Goal: Book appointment/travel/reservation

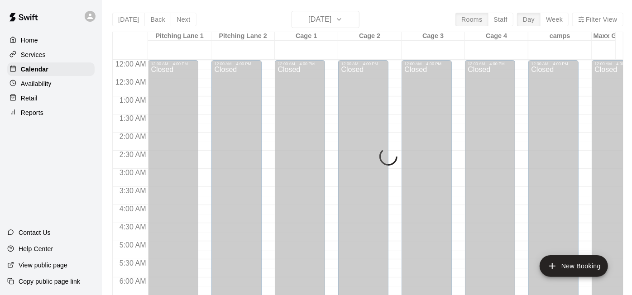
scroll to position [589, 0]
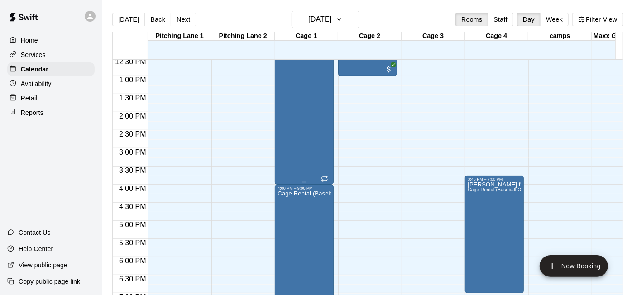
scroll to position [304, 0]
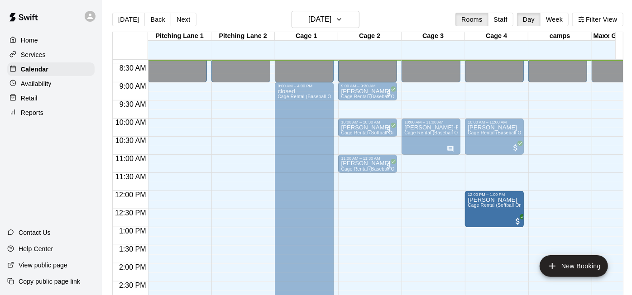
drag, startPoint x: 376, startPoint y: 216, endPoint x: 492, endPoint y: 221, distance: 115.6
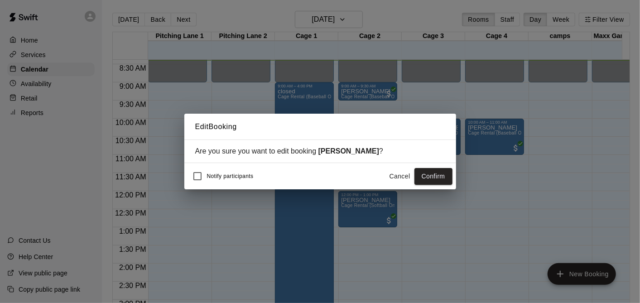
click at [493, 140] on div "Edit Booking Are you sure you want to edit booking [PERSON_NAME] ? Notify parti…" at bounding box center [320, 151] width 640 height 303
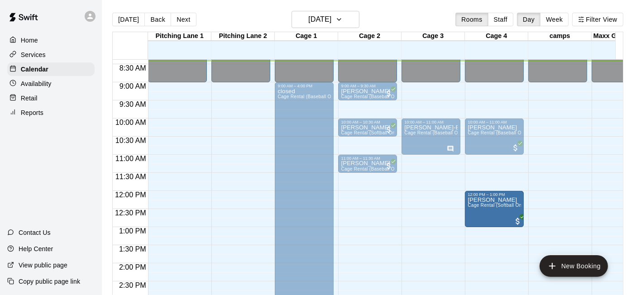
drag, startPoint x: 348, startPoint y: 208, endPoint x: 492, endPoint y: 216, distance: 144.7
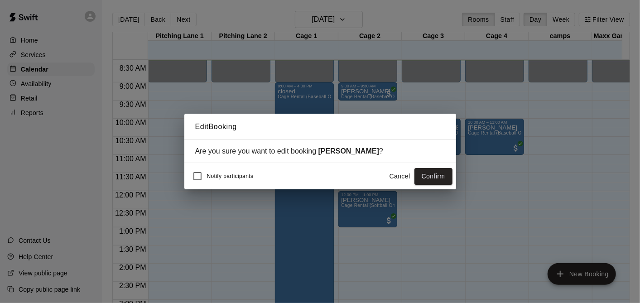
click at [382, 169] on div "Notify participants Cancel Confirm" at bounding box center [320, 176] width 265 height 19
click at [423, 175] on button "Confirm" at bounding box center [434, 176] width 38 height 17
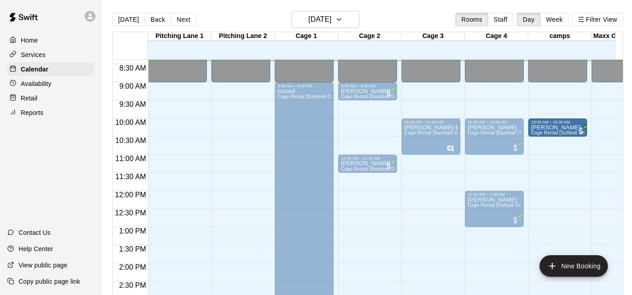
drag, startPoint x: 367, startPoint y: 127, endPoint x: 537, endPoint y: 130, distance: 169.9
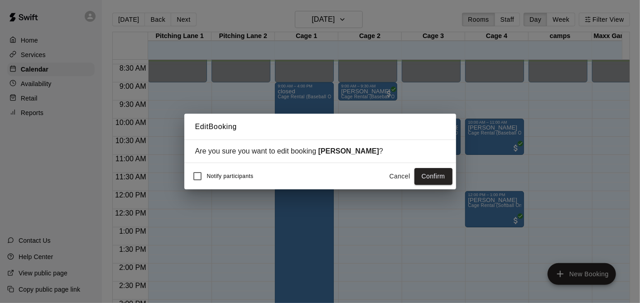
drag, startPoint x: 349, startPoint y: 195, endPoint x: 454, endPoint y: 177, distance: 106.7
click at [362, 186] on div "Edit Booking Are you sure you want to edit booking [PERSON_NAME] ? Notify parti…" at bounding box center [320, 151] width 640 height 303
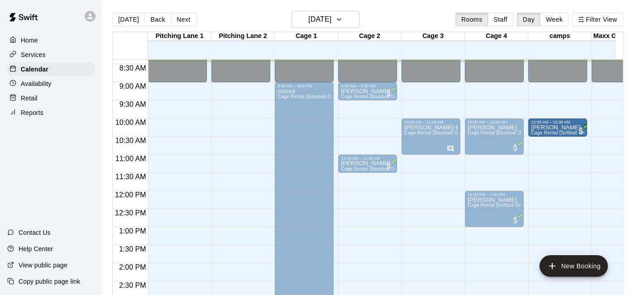
drag, startPoint x: 370, startPoint y: 127, endPoint x: 530, endPoint y: 133, distance: 159.6
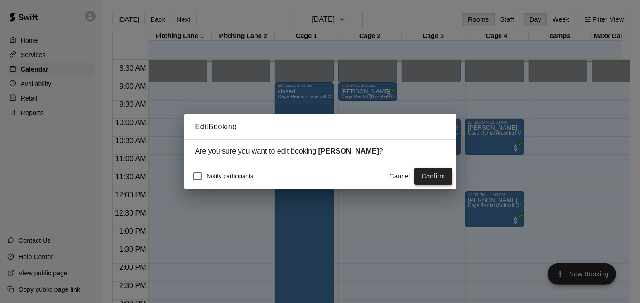
click at [427, 175] on button "Confirm" at bounding box center [434, 176] width 38 height 17
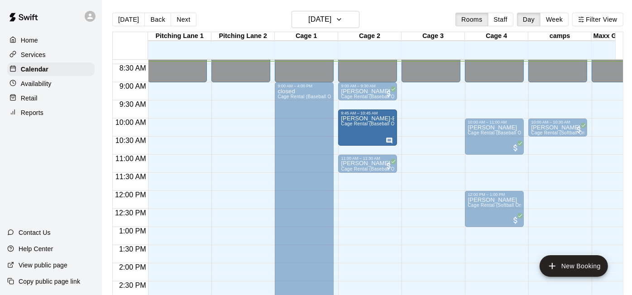
drag, startPoint x: 416, startPoint y: 136, endPoint x: 389, endPoint y: 135, distance: 27.2
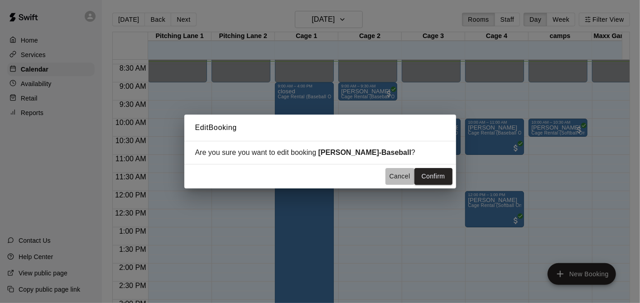
click at [397, 172] on button "Cancel" at bounding box center [400, 176] width 29 height 17
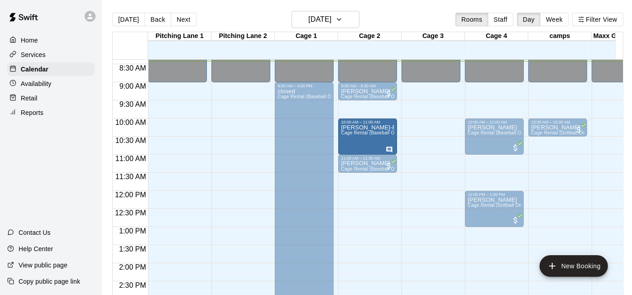
drag, startPoint x: 433, startPoint y: 128, endPoint x: 381, endPoint y: 132, distance: 51.4
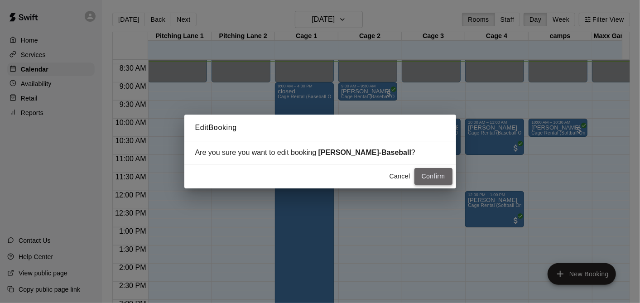
click at [424, 172] on button "Confirm" at bounding box center [434, 176] width 38 height 17
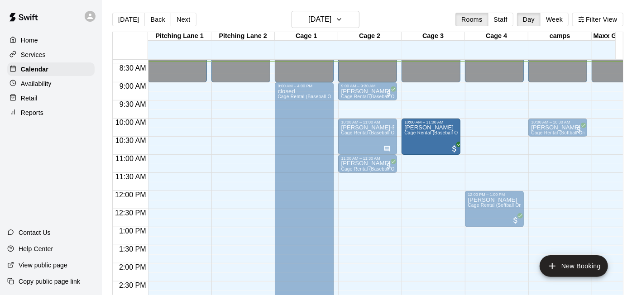
drag, startPoint x: 489, startPoint y: 139, endPoint x: 436, endPoint y: 142, distance: 53.6
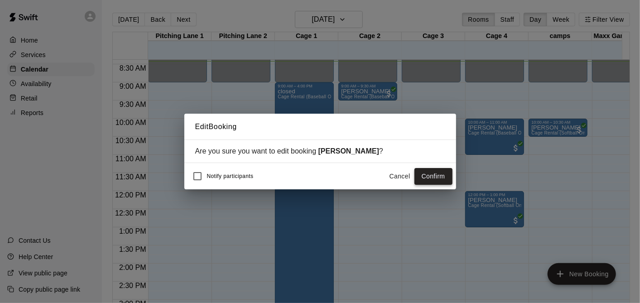
click at [435, 173] on button "Confirm" at bounding box center [434, 176] width 38 height 17
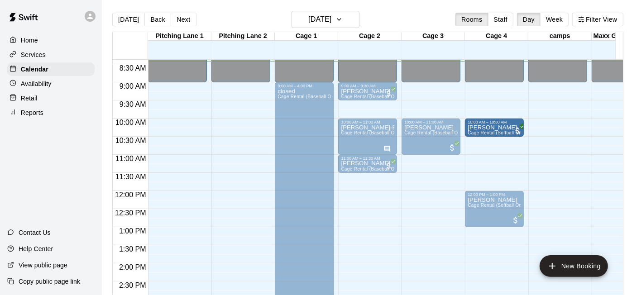
drag, startPoint x: 505, startPoint y: 132, endPoint x: 488, endPoint y: 131, distance: 16.8
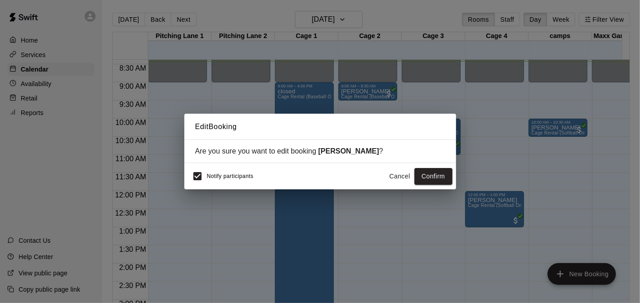
click at [179, 183] on div "Edit Booking Are you sure you want to edit booking [PERSON_NAME] ? Notify parti…" at bounding box center [320, 151] width 640 height 303
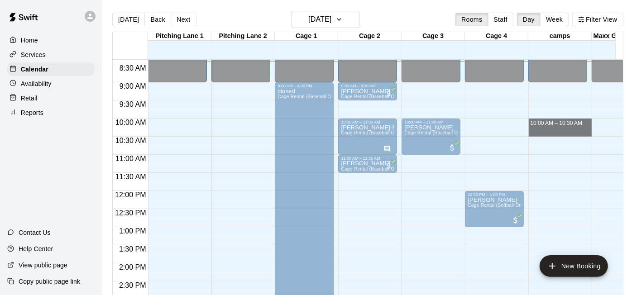
drag, startPoint x: 543, startPoint y: 118, endPoint x: 476, endPoint y: 135, distance: 69.0
click at [476, 135] on div "12:00 AM 12:30 AM 1:00 AM 1:30 AM 2:00 AM 2:30 AM 3:00 AM 3:30 AM 4:00 AM 4:30 …" at bounding box center [368, 182] width 511 height 246
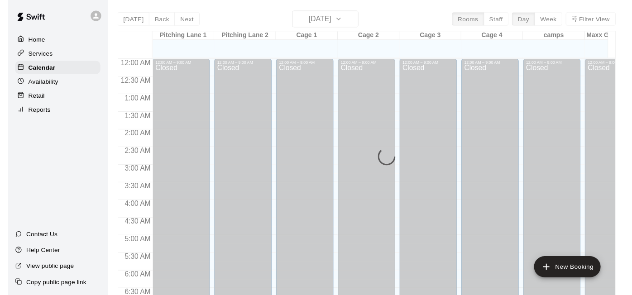
scroll to position [305, 0]
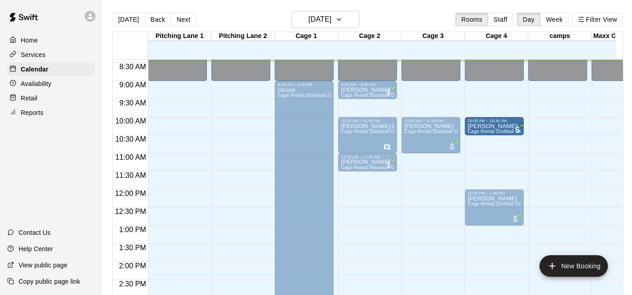
drag, startPoint x: 549, startPoint y: 124, endPoint x: 493, endPoint y: 129, distance: 56.0
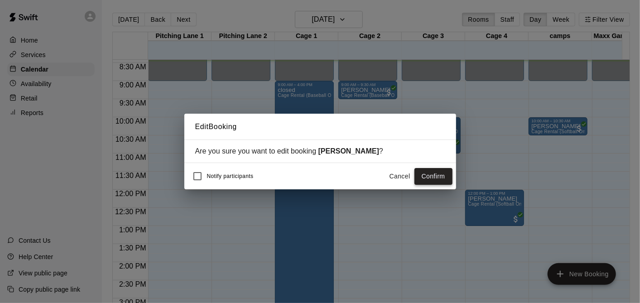
click at [433, 183] on button "Confirm" at bounding box center [434, 176] width 38 height 17
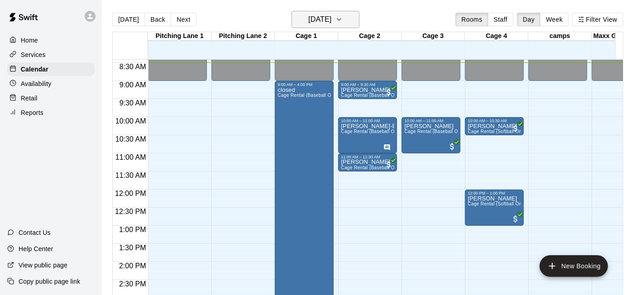
click at [327, 22] on h6 "[DATE]" at bounding box center [320, 19] width 23 height 13
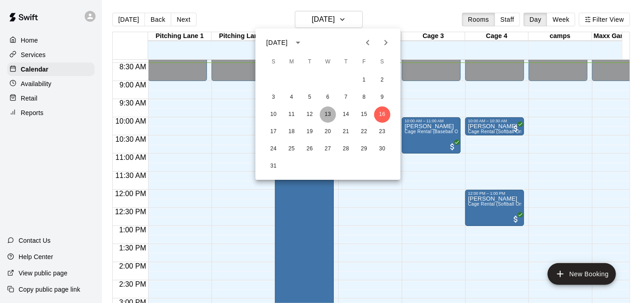
click at [328, 110] on button "13" at bounding box center [328, 114] width 16 height 16
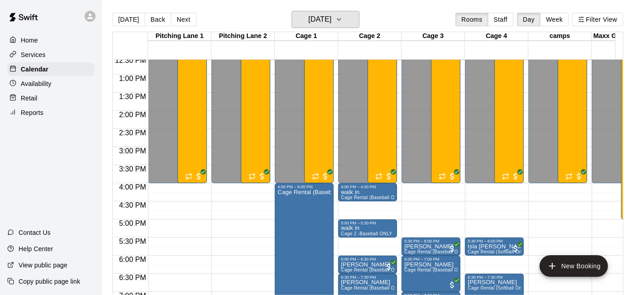
scroll to position [608, 0]
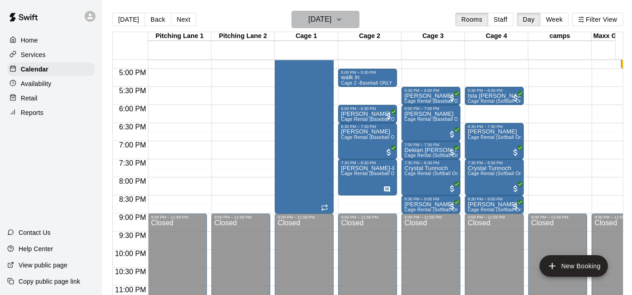
click at [329, 21] on h6 "[DATE]" at bounding box center [320, 19] width 23 height 13
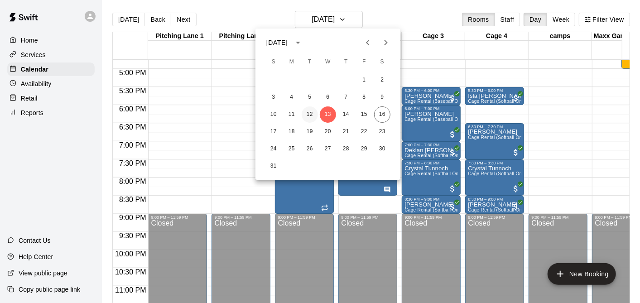
click at [312, 122] on button "12" at bounding box center [310, 114] width 16 height 16
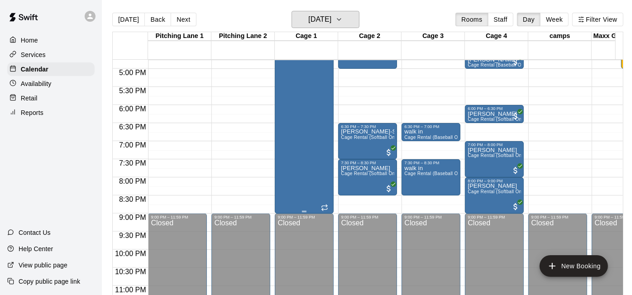
scroll to position [457, 0]
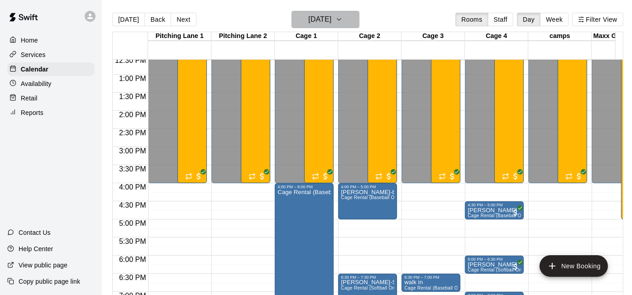
click at [319, 15] on h6 "[DATE]" at bounding box center [320, 19] width 23 height 13
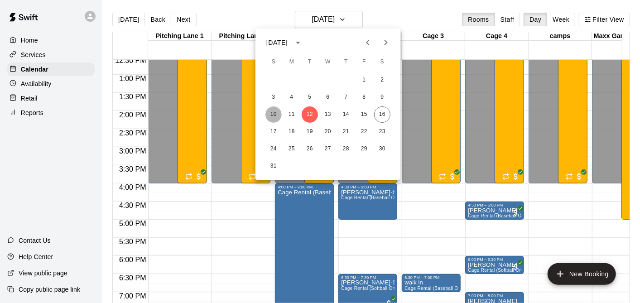
click at [270, 115] on button "10" at bounding box center [273, 114] width 16 height 16
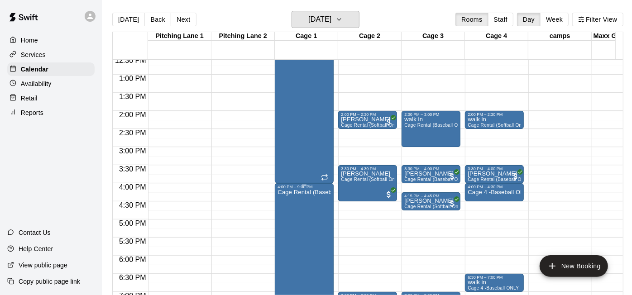
scroll to position [305, 0]
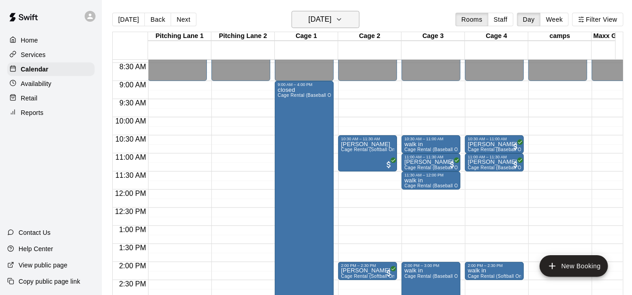
click at [309, 20] on h6 "[DATE]" at bounding box center [320, 19] width 23 height 13
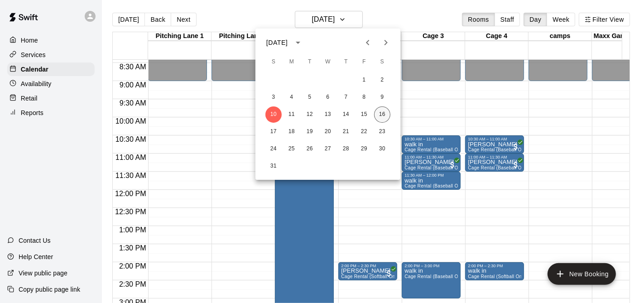
click at [378, 112] on button "16" at bounding box center [382, 114] width 16 height 16
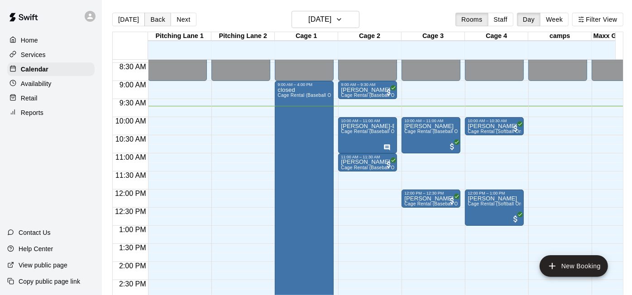
click at [154, 16] on button "Back" at bounding box center [158, 20] width 27 height 14
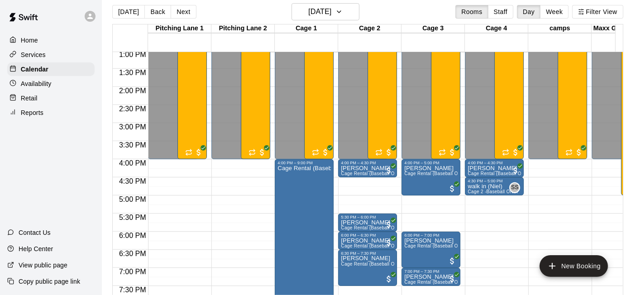
scroll to position [0, 0]
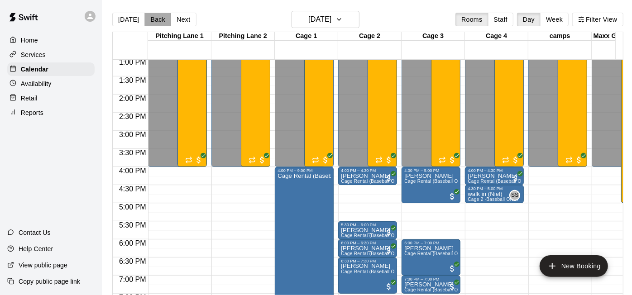
click at [159, 20] on button "Back" at bounding box center [158, 20] width 27 height 14
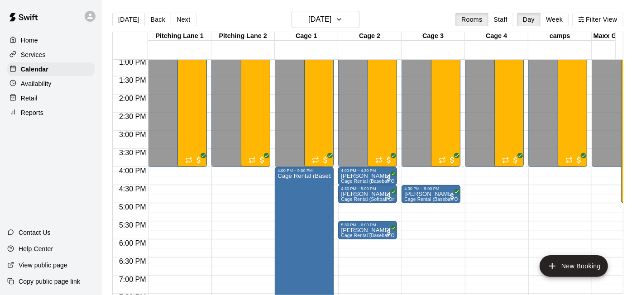
scroll to position [624, 0]
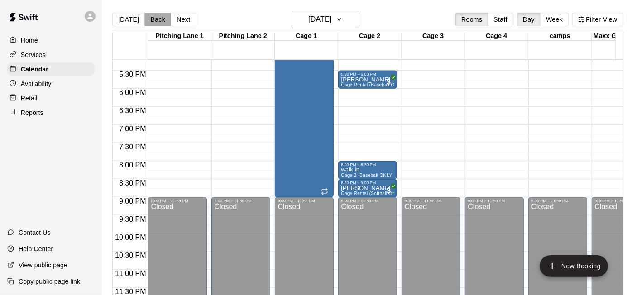
click at [158, 20] on button "Back" at bounding box center [158, 20] width 27 height 14
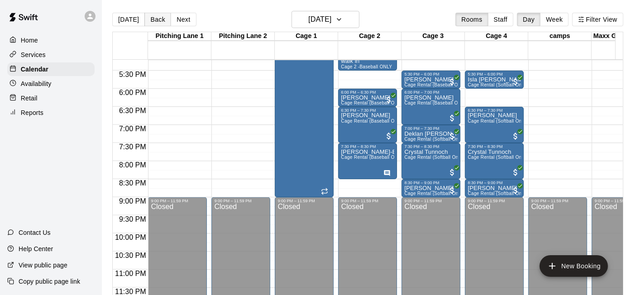
click at [152, 19] on button "Back" at bounding box center [158, 20] width 27 height 14
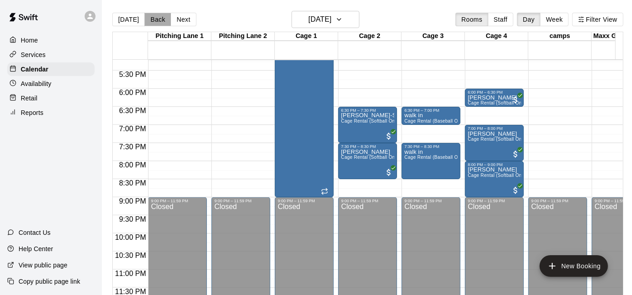
click at [152, 19] on button "Back" at bounding box center [158, 20] width 27 height 14
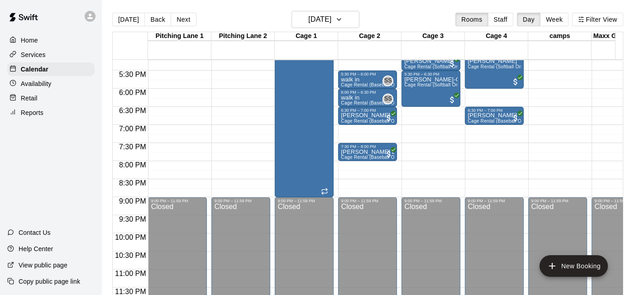
scroll to position [473, 0]
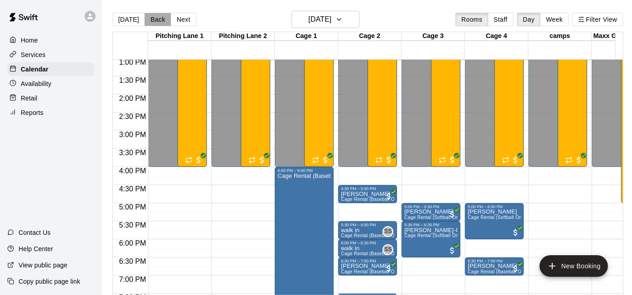
click at [158, 16] on button "Back" at bounding box center [158, 20] width 27 height 14
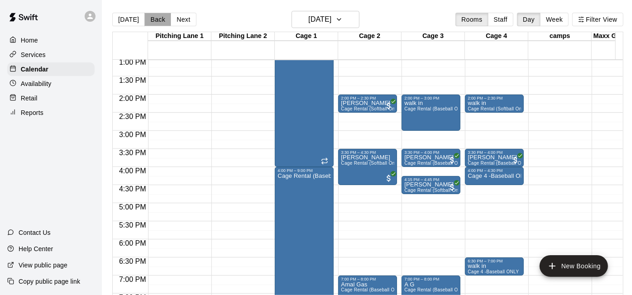
click at [159, 20] on button "Back" at bounding box center [158, 20] width 27 height 14
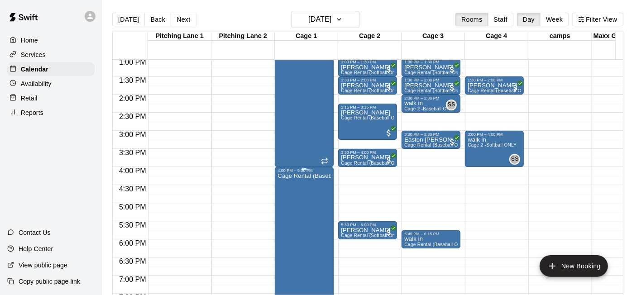
scroll to position [322, 0]
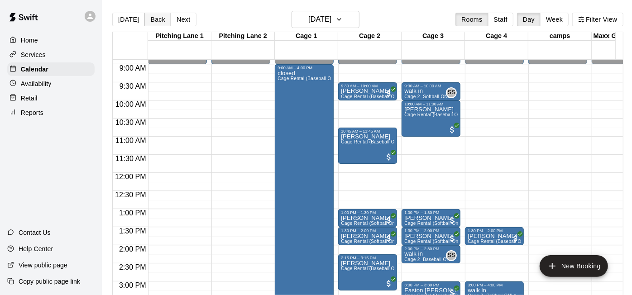
click at [149, 19] on button "Back" at bounding box center [158, 20] width 27 height 14
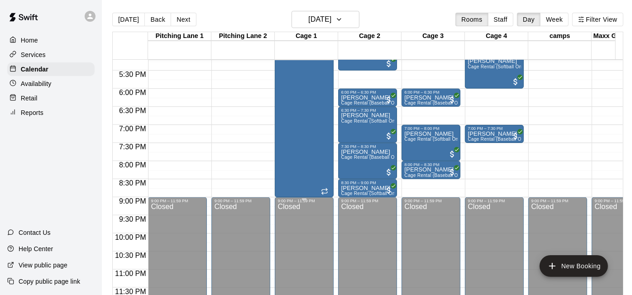
scroll to position [473, 0]
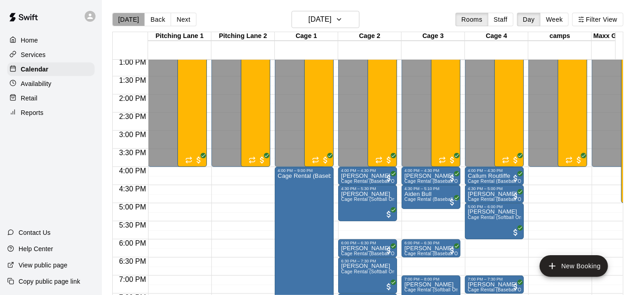
click at [130, 22] on button "[DATE]" at bounding box center [128, 20] width 33 height 14
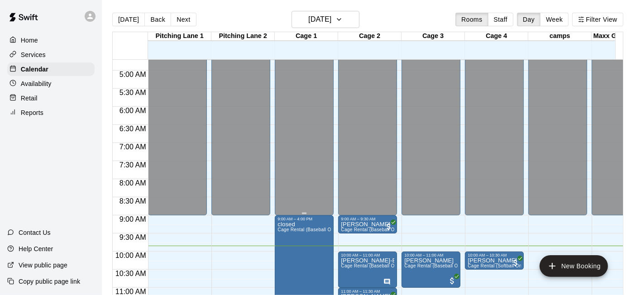
scroll to position [322, 0]
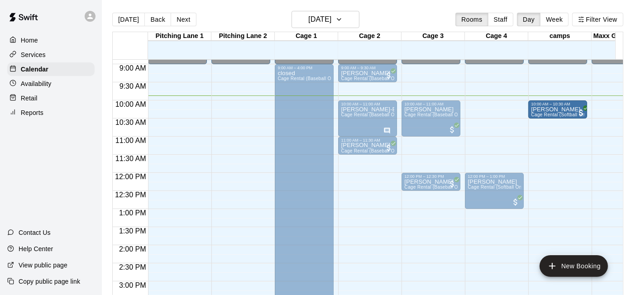
drag, startPoint x: 498, startPoint y: 112, endPoint x: 553, endPoint y: 120, distance: 55.3
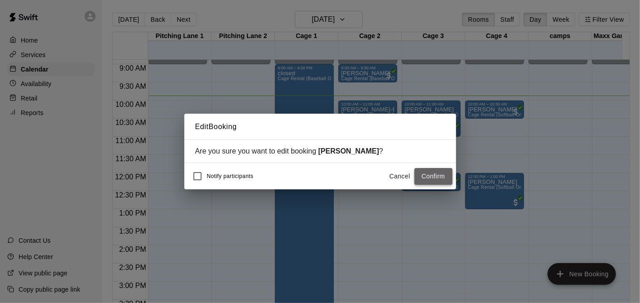
click at [428, 177] on button "Confirm" at bounding box center [434, 176] width 38 height 17
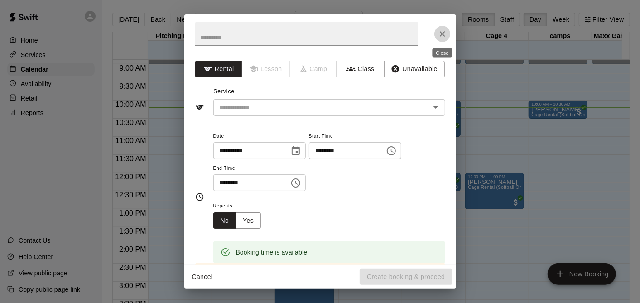
click at [442, 31] on icon "Close" at bounding box center [442, 33] width 9 height 9
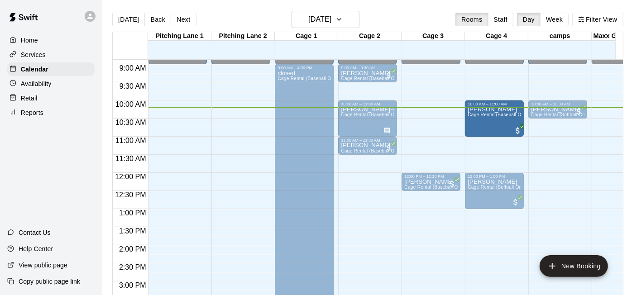
drag, startPoint x: 419, startPoint y: 116, endPoint x: 512, endPoint y: 124, distance: 93.2
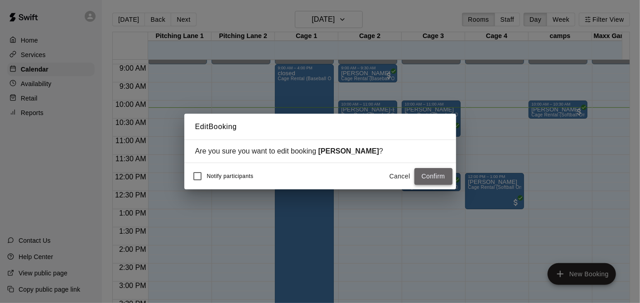
click at [449, 178] on button "Confirm" at bounding box center [434, 176] width 38 height 17
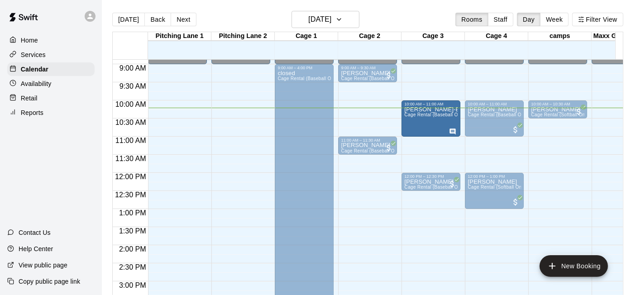
drag, startPoint x: 367, startPoint y: 111, endPoint x: 431, endPoint y: 119, distance: 64.3
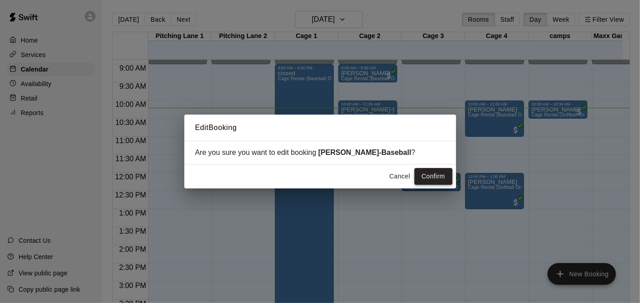
click at [439, 180] on button "Confirm" at bounding box center [434, 176] width 38 height 17
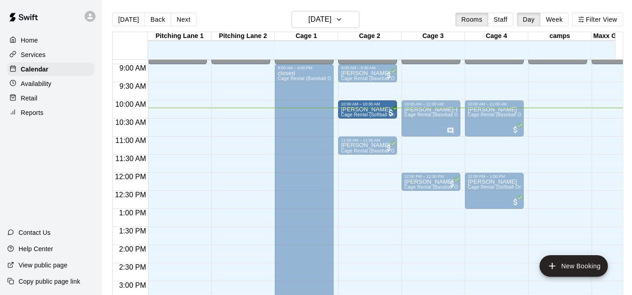
drag, startPoint x: 563, startPoint y: 107, endPoint x: 390, endPoint y: 111, distance: 173.1
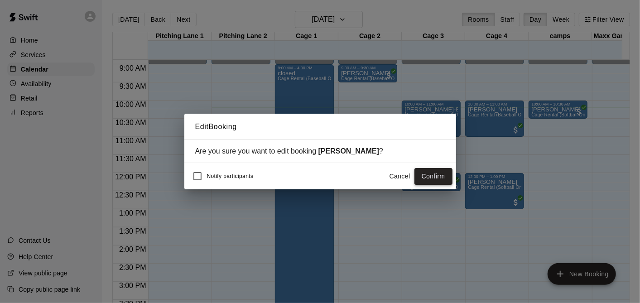
click at [428, 172] on button "Confirm" at bounding box center [434, 176] width 38 height 17
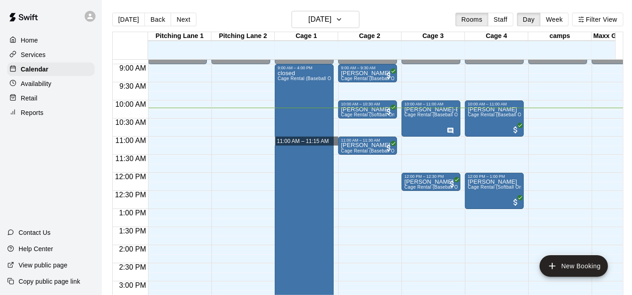
drag, startPoint x: 335, startPoint y: 141, endPoint x: 429, endPoint y: 143, distance: 94.7
click at [429, 143] on div "12:00 AM 12:30 AM 1:00 AM 1:30 AM 2:00 AM 2:30 AM 3:00 AM 3:30 AM 4:00 AM 4:30 …" at bounding box center [368, 182] width 511 height 246
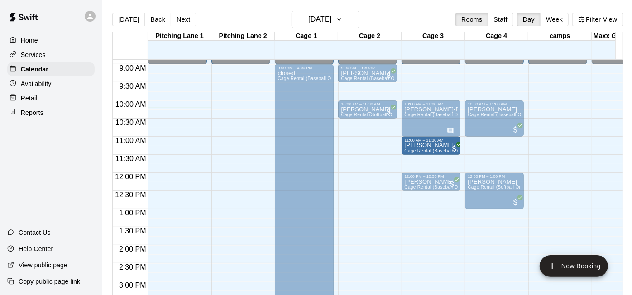
drag, startPoint x: 353, startPoint y: 149, endPoint x: 428, endPoint y: 149, distance: 74.7
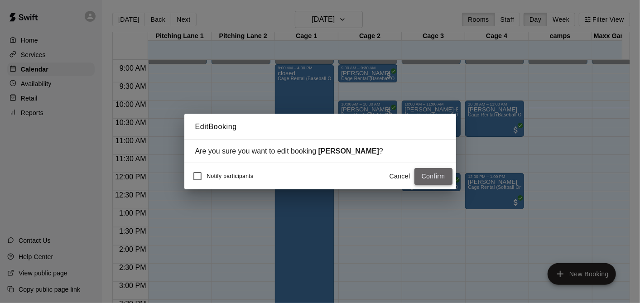
click at [435, 176] on button "Confirm" at bounding box center [434, 176] width 38 height 17
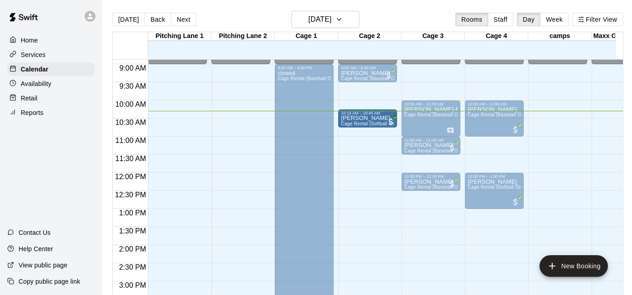
drag, startPoint x: 366, startPoint y: 107, endPoint x: 364, endPoint y: 118, distance: 11.0
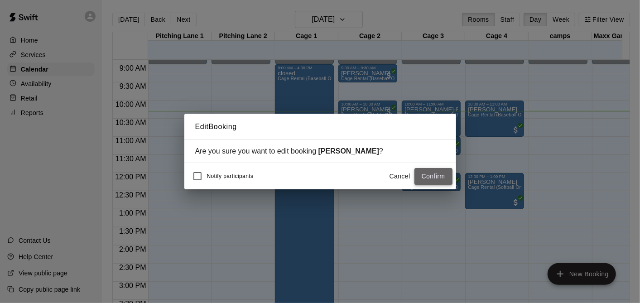
click at [441, 178] on button "Confirm" at bounding box center [434, 176] width 38 height 17
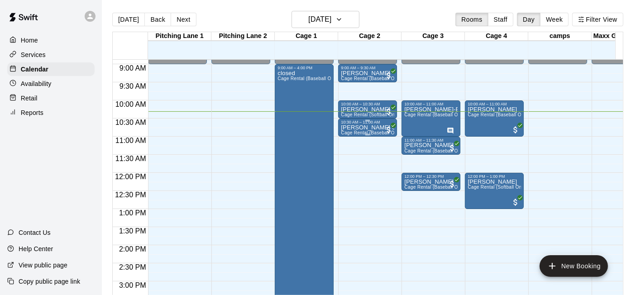
click at [376, 125] on div "10:30 AM – 11:00 AM" at bounding box center [367, 122] width 53 height 5
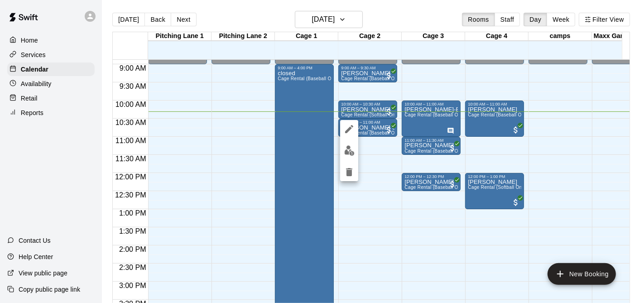
click at [23, 188] on div at bounding box center [320, 151] width 640 height 303
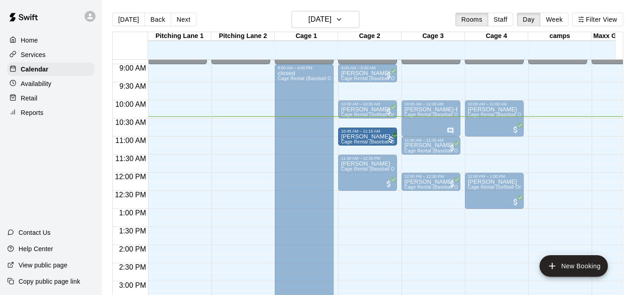
drag, startPoint x: 351, startPoint y: 128, endPoint x: 352, endPoint y: 137, distance: 9.6
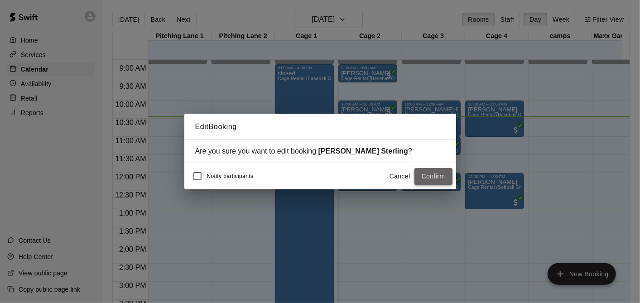
click at [433, 183] on button "Confirm" at bounding box center [434, 176] width 38 height 17
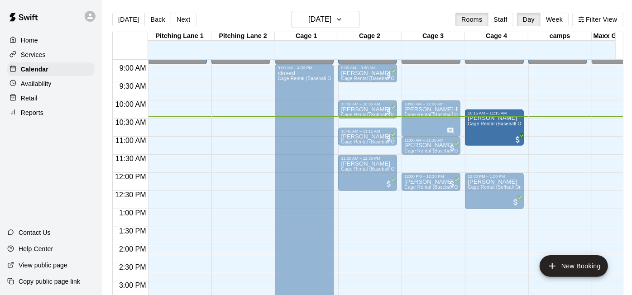
drag, startPoint x: 480, startPoint y: 120, endPoint x: 481, endPoint y: 132, distance: 12.3
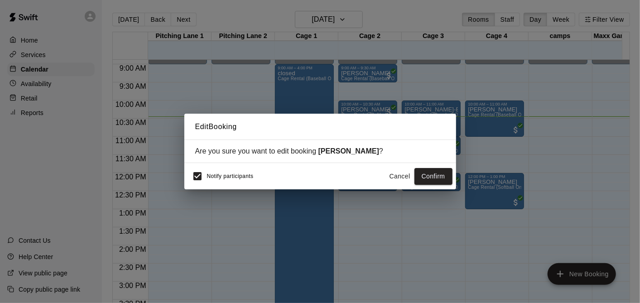
drag, startPoint x: 461, startPoint y: 127, endPoint x: 389, endPoint y: 162, distance: 79.8
click at [434, 177] on button "Confirm" at bounding box center [434, 176] width 38 height 17
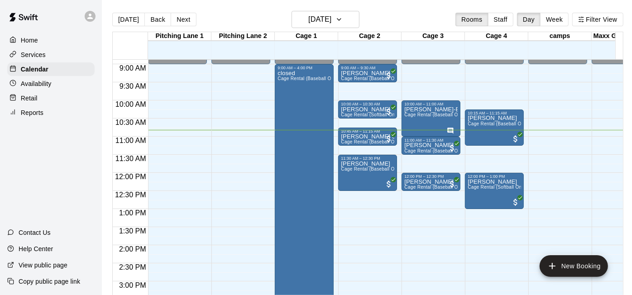
click at [256, 142] on div "12:00 AM 12:30 AM 1:00 AM 1:30 AM 2:00 AM 2:30 AM 3:00 AM 3:30 AM 4:00 AM 4:30 …" at bounding box center [368, 182] width 511 height 246
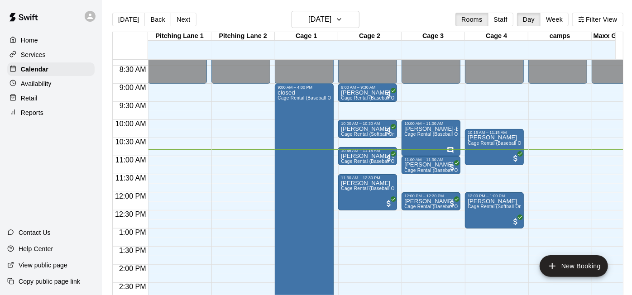
scroll to position [301, 0]
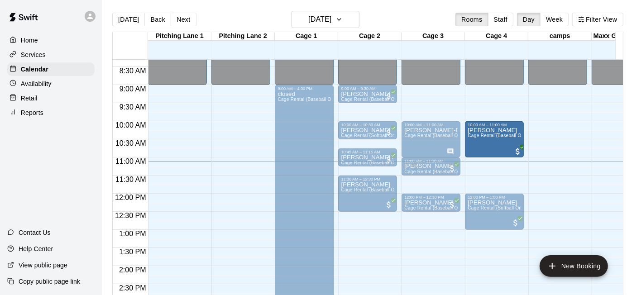
drag, startPoint x: 482, startPoint y: 150, endPoint x: 480, endPoint y: 144, distance: 6.6
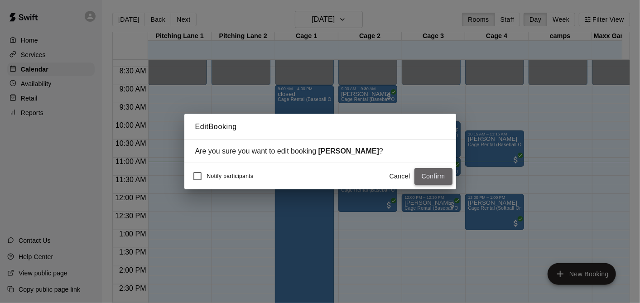
click at [440, 171] on button "Confirm" at bounding box center [434, 176] width 38 height 17
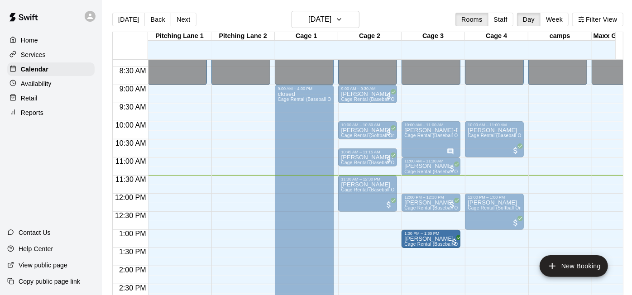
drag, startPoint x: 357, startPoint y: 240, endPoint x: 407, endPoint y: 246, distance: 50.1
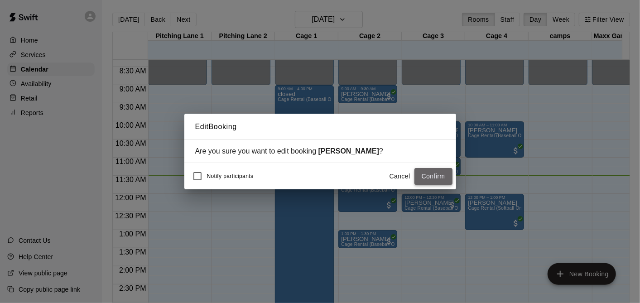
click at [439, 177] on button "Confirm" at bounding box center [434, 176] width 38 height 17
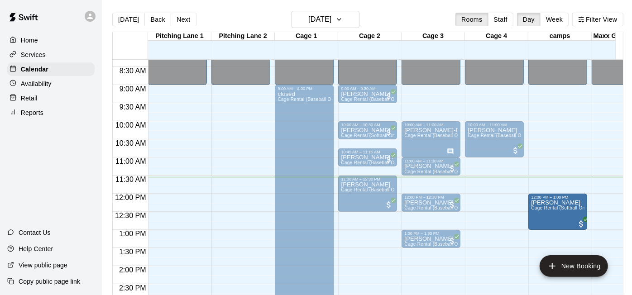
drag, startPoint x: 473, startPoint y: 204, endPoint x: 546, endPoint y: 211, distance: 73.2
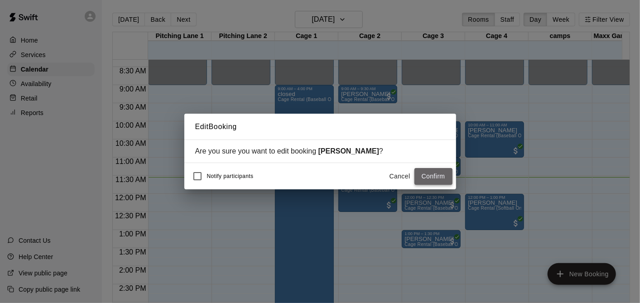
click at [428, 173] on button "Confirm" at bounding box center [434, 176] width 38 height 17
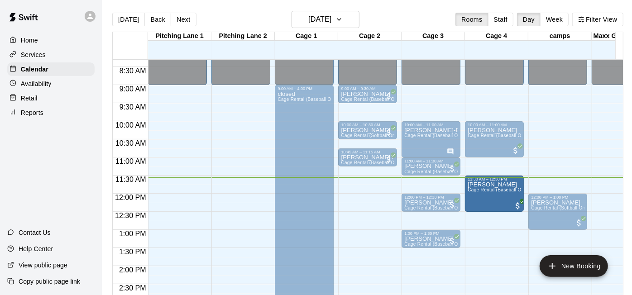
drag, startPoint x: 366, startPoint y: 190, endPoint x: 487, endPoint y: 197, distance: 121.6
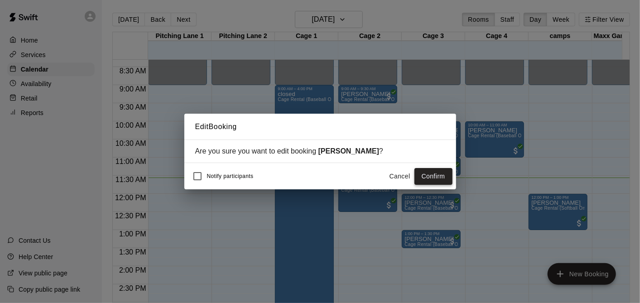
click at [431, 176] on button "Confirm" at bounding box center [434, 176] width 38 height 17
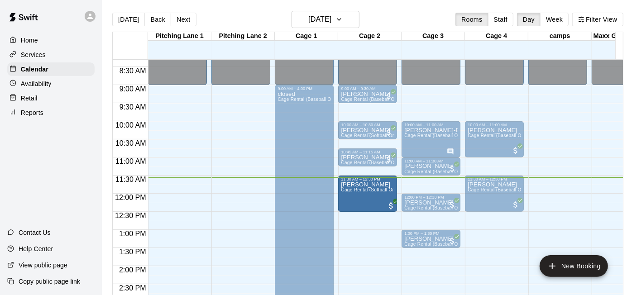
drag, startPoint x: 549, startPoint y: 215, endPoint x: 366, endPoint y: 198, distance: 183.3
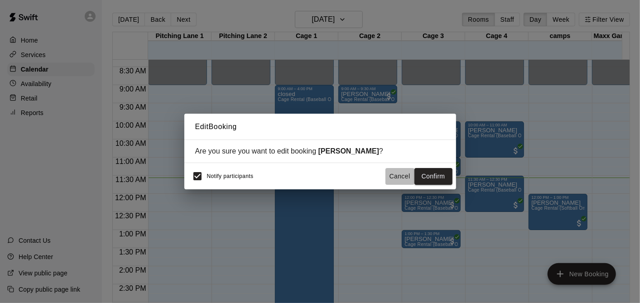
click at [394, 169] on button "Cancel" at bounding box center [400, 176] width 29 height 17
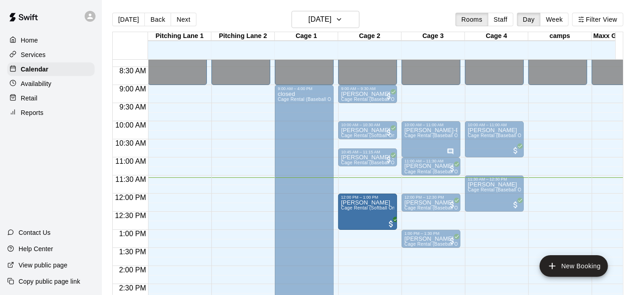
drag, startPoint x: 555, startPoint y: 213, endPoint x: 376, endPoint y: 217, distance: 179.0
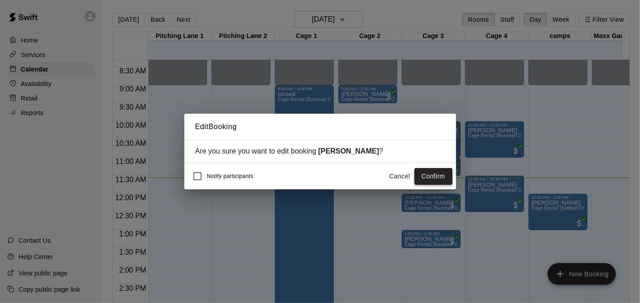
click at [417, 179] on button "Confirm" at bounding box center [434, 176] width 38 height 17
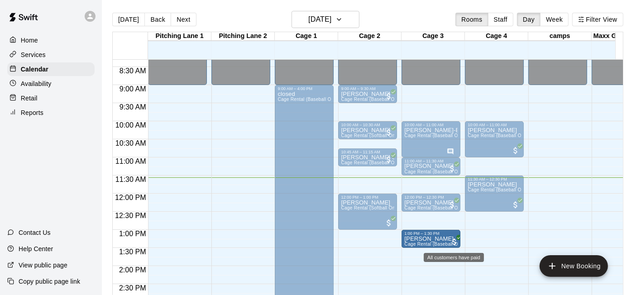
drag, startPoint x: 417, startPoint y: 240, endPoint x: 437, endPoint y: 241, distance: 20.4
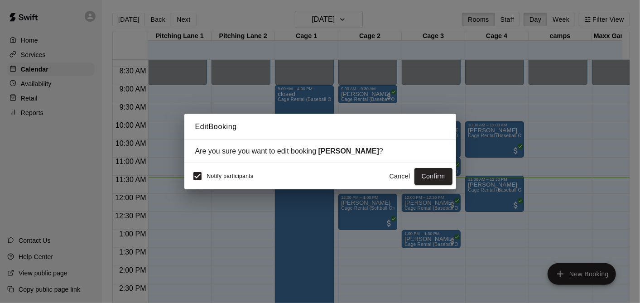
click at [392, 177] on button "Cancel" at bounding box center [400, 176] width 29 height 17
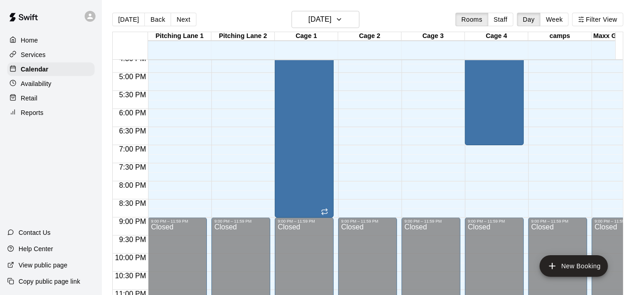
scroll to position [453, 0]
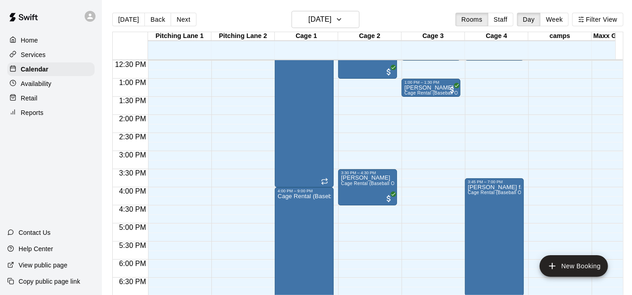
drag, startPoint x: 544, startPoint y: 156, endPoint x: 20, endPoint y: 176, distance: 523.6
click at [20, 176] on div "Home Services Calendar Availability Retail Reports Contact Us Help Center View …" at bounding box center [51, 147] width 102 height 295
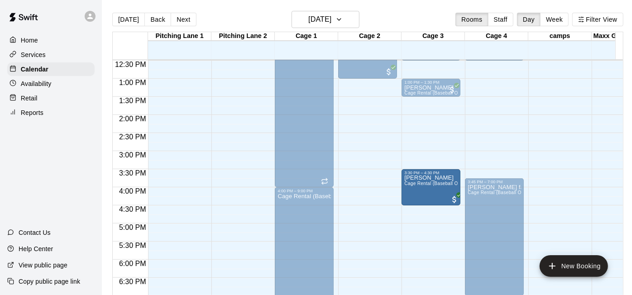
drag, startPoint x: 357, startPoint y: 192, endPoint x: 416, endPoint y: 193, distance: 58.4
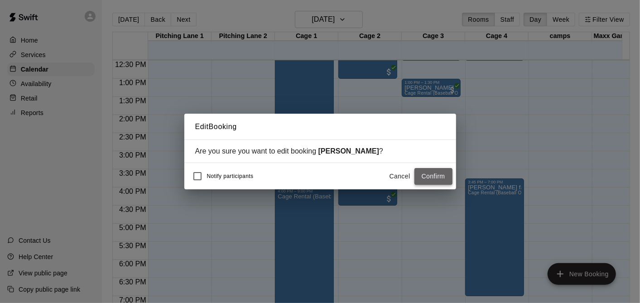
click at [423, 172] on button "Confirm" at bounding box center [434, 176] width 38 height 17
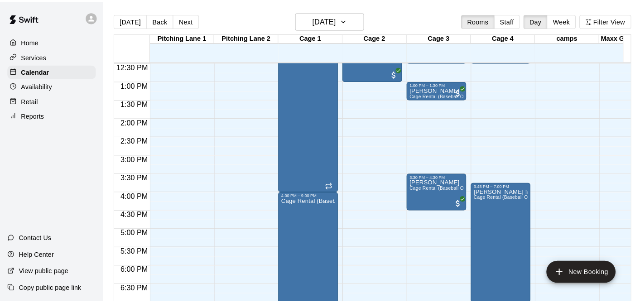
scroll to position [301, 0]
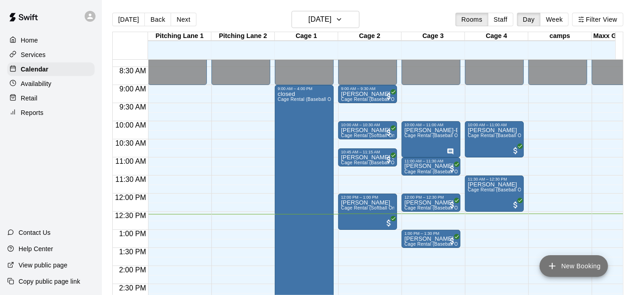
click at [591, 258] on button "New Booking" at bounding box center [574, 267] width 68 height 22
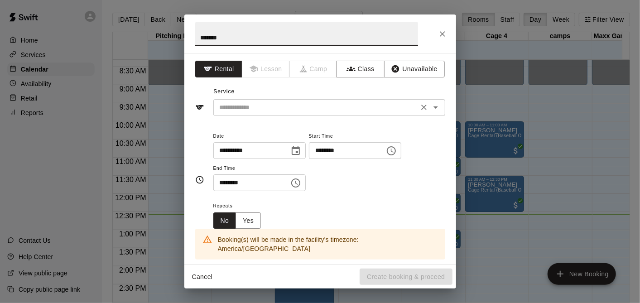
type input "*******"
click at [310, 106] on input "text" at bounding box center [316, 107] width 200 height 11
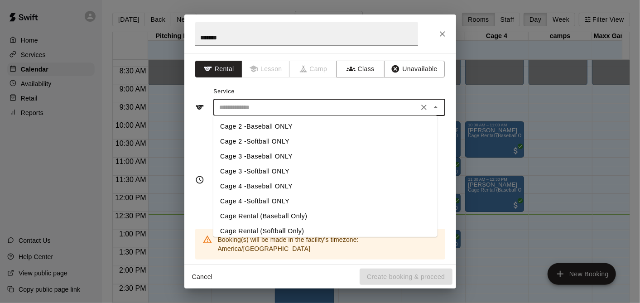
click at [266, 213] on li "Cage Rental (Baseball Only)" at bounding box center [325, 216] width 224 height 15
type input "**********"
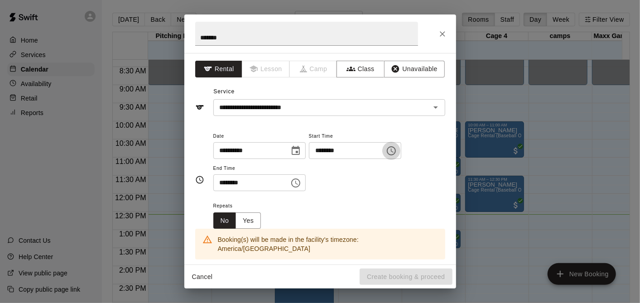
click at [397, 154] on icon "Choose time, selected time is 9:00 AM" at bounding box center [391, 150] width 11 height 11
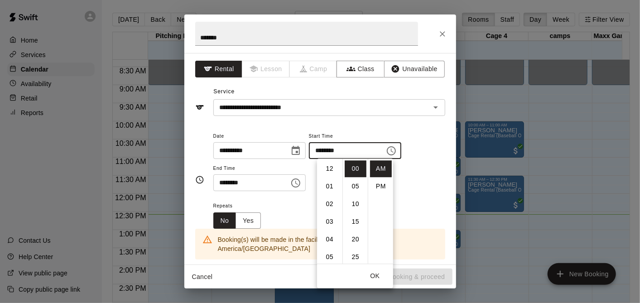
scroll to position [159, 0]
click at [384, 186] on li "PM" at bounding box center [381, 186] width 22 height 17
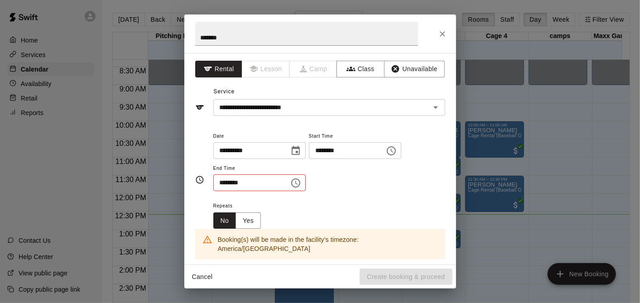
scroll to position [16, 0]
click at [379, 158] on input "********" at bounding box center [344, 150] width 70 height 17
click at [397, 146] on icon "Choose time, selected time is 9:00 PM" at bounding box center [391, 150] width 11 height 11
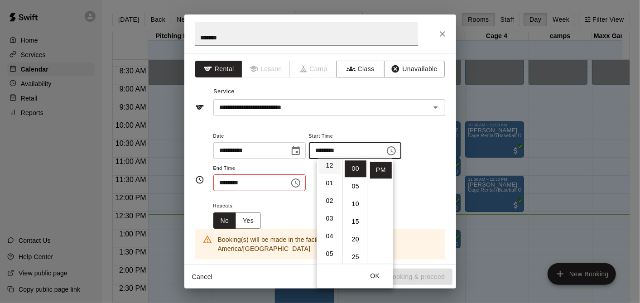
scroll to position [0, 0]
click at [331, 172] on li "12" at bounding box center [330, 168] width 22 height 17
click at [356, 178] on li "45" at bounding box center [356, 177] width 22 height 17
type input "********"
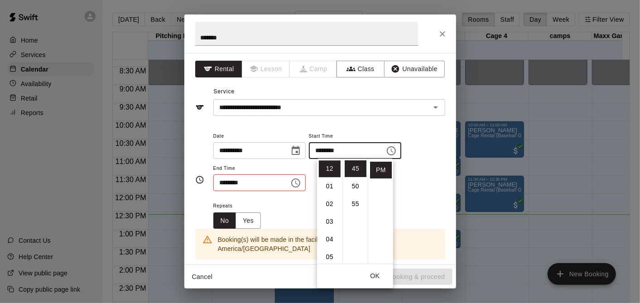
click at [301, 181] on icon "Choose time, selected time is 9:30 AM" at bounding box center [295, 183] width 11 height 11
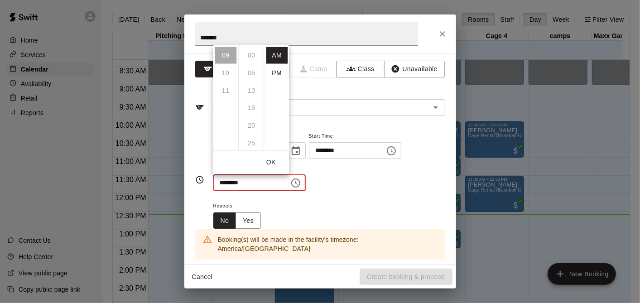
scroll to position [106, 0]
click at [275, 68] on li "PM" at bounding box center [277, 72] width 22 height 17
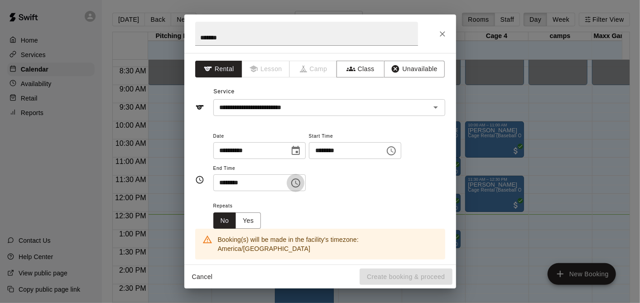
drag, startPoint x: 304, startPoint y: 182, endPoint x: 290, endPoint y: 170, distance: 17.7
click at [301, 181] on icon "Choose time, selected time is 9:30 PM" at bounding box center [295, 183] width 11 height 11
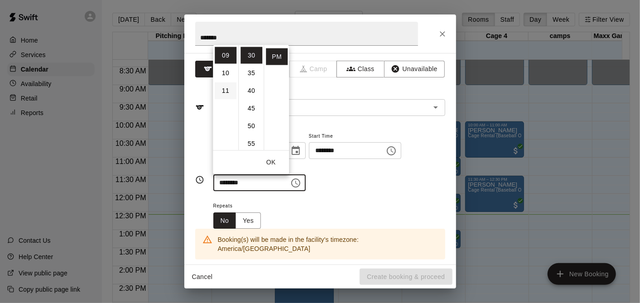
scroll to position [0, 0]
click at [222, 75] on li "01" at bounding box center [226, 72] width 22 height 17
click at [245, 111] on li "15" at bounding box center [252, 108] width 22 height 17
type input "********"
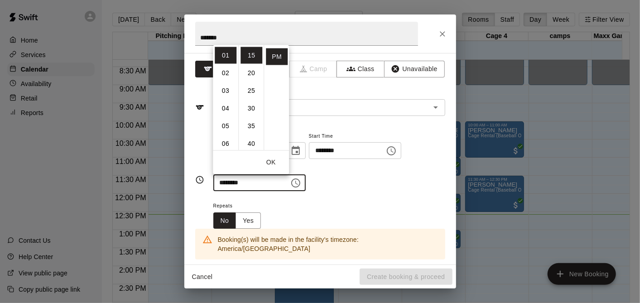
click at [323, 191] on div "**********" at bounding box center [329, 165] width 232 height 70
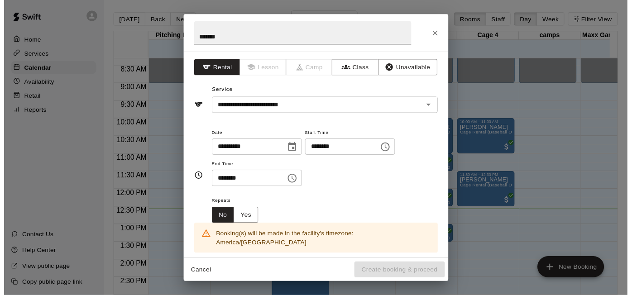
scroll to position [151, 0]
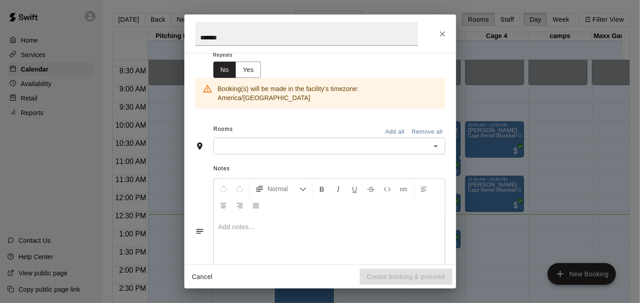
click at [304, 141] on input "text" at bounding box center [322, 145] width 212 height 11
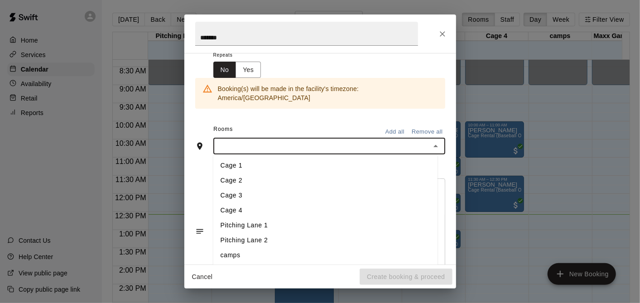
click at [290, 203] on li "Cage 4" at bounding box center [325, 210] width 224 height 15
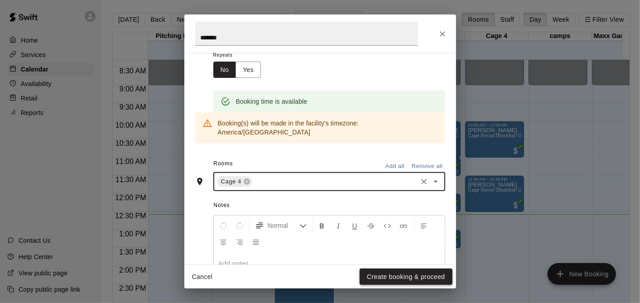
click at [389, 275] on button "Create booking & proceed" at bounding box center [406, 277] width 92 height 17
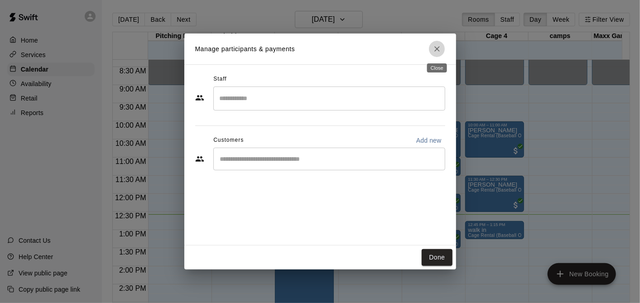
click at [438, 46] on icon "Close" at bounding box center [437, 48] width 9 height 9
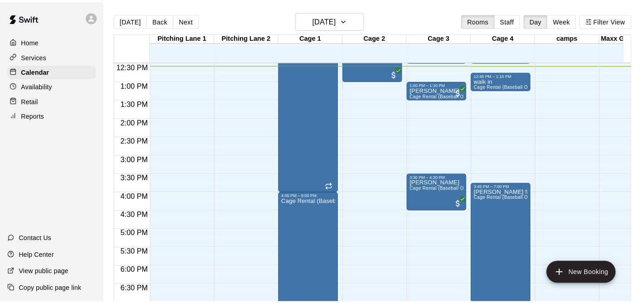
scroll to position [301, 0]
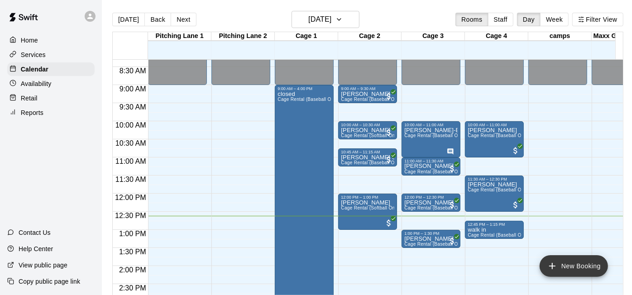
click at [576, 260] on button "New Booking" at bounding box center [574, 267] width 68 height 22
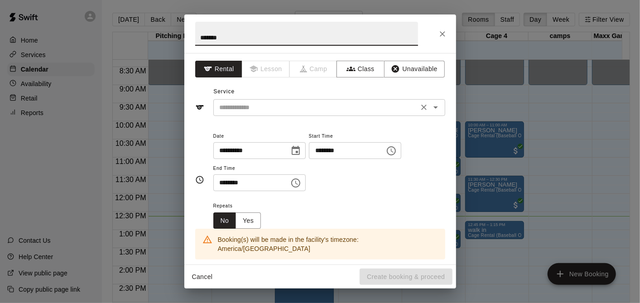
click at [261, 114] on div "​" at bounding box center [329, 107] width 232 height 17
type input "*******"
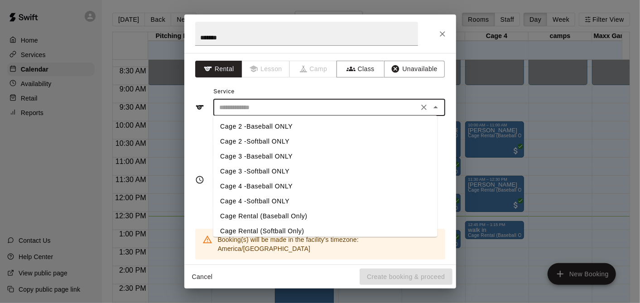
click at [287, 231] on li "Cage Rental (Softball Only)" at bounding box center [325, 231] width 224 height 15
type input "**********"
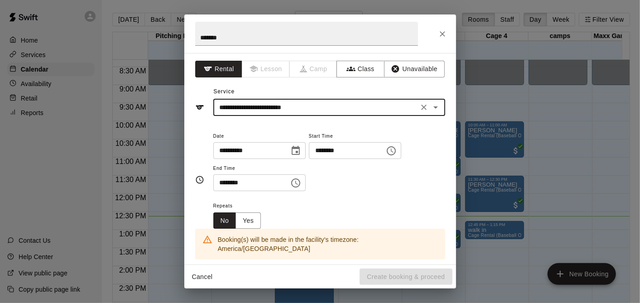
click at [400, 156] on button "Choose time, selected time is 9:00 AM" at bounding box center [391, 151] width 18 height 18
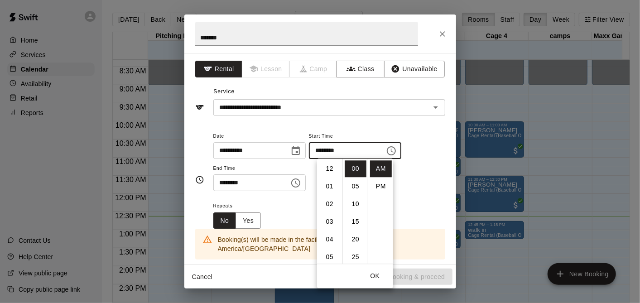
scroll to position [159, 0]
click at [380, 185] on li "PM" at bounding box center [381, 186] width 22 height 17
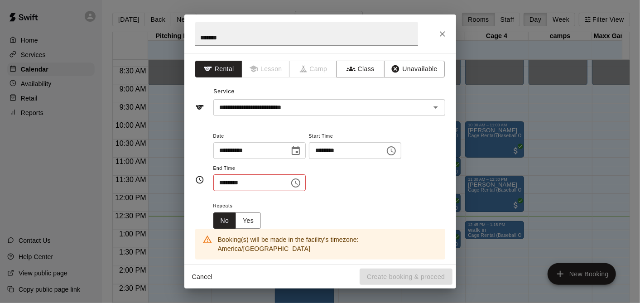
scroll to position [16, 0]
drag, startPoint x: 352, startPoint y: 133, endPoint x: 350, endPoint y: 139, distance: 5.7
click at [351, 137] on span "Start Time" at bounding box center [355, 136] width 92 height 12
click at [397, 151] on icon "Choose time, selected time is 9:00 PM" at bounding box center [391, 150] width 11 height 11
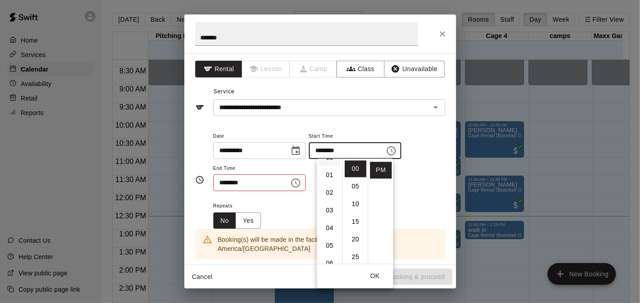
scroll to position [0, 0]
click at [331, 188] on li "01" at bounding box center [330, 186] width 22 height 17
type input "********"
click at [300, 178] on icon "Choose time, selected time is 9:30 AM" at bounding box center [295, 182] width 9 height 9
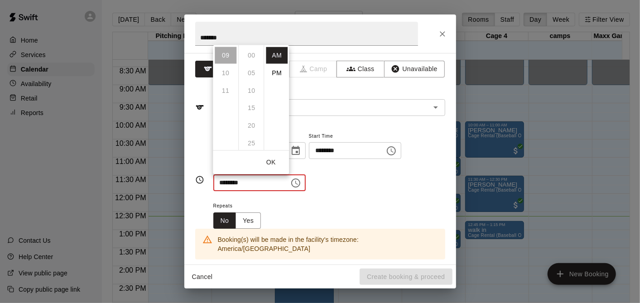
scroll to position [106, 0]
click at [269, 74] on li "PM" at bounding box center [277, 72] width 22 height 17
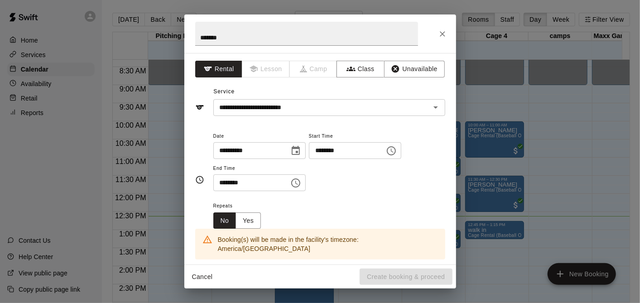
click at [300, 180] on icon "Choose time, selected time is 9:30 PM" at bounding box center [295, 182] width 9 height 9
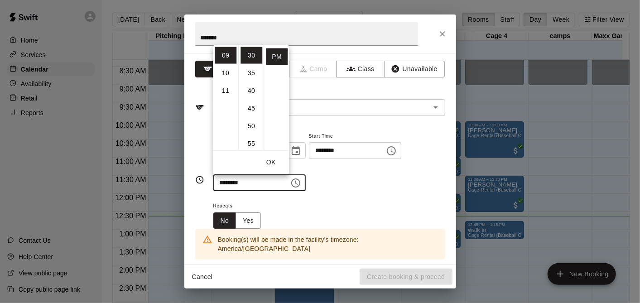
scroll to position [0, 0]
click at [226, 83] on li "02" at bounding box center [226, 90] width 22 height 17
click at [230, 62] on ul "12 01 02 03 04 05 06 07 08 09 10 11" at bounding box center [225, 97] width 25 height 105
click at [224, 71] on li "01" at bounding box center [226, 72] width 22 height 17
type input "********"
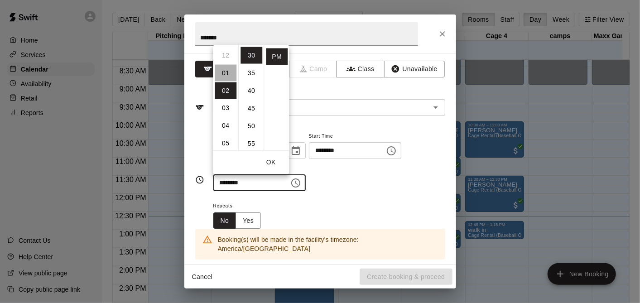
scroll to position [18, 0]
click at [323, 211] on div "Repeats No Yes" at bounding box center [329, 214] width 232 height 29
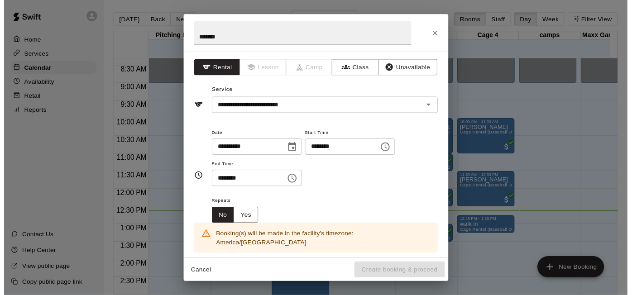
scroll to position [151, 0]
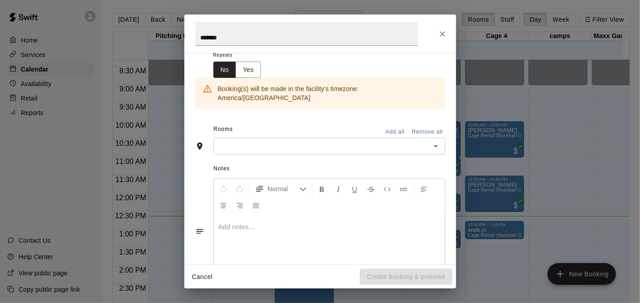
click at [261, 140] on input "text" at bounding box center [322, 145] width 212 height 11
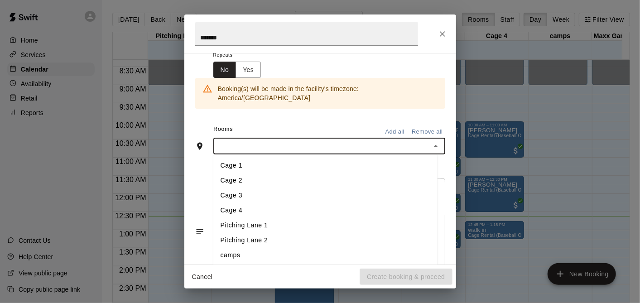
click at [261, 174] on li "Cage 2" at bounding box center [325, 181] width 224 height 15
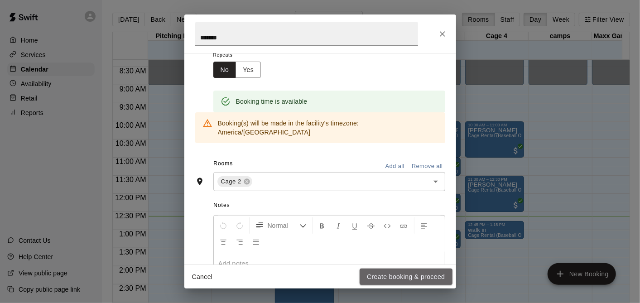
click at [426, 275] on button "Create booking & proceed" at bounding box center [406, 277] width 92 height 17
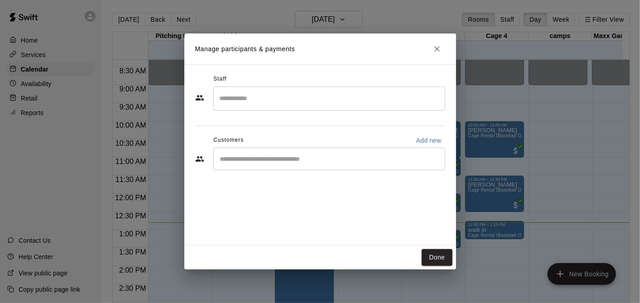
click at [436, 40] on h2 "Manage participants & payments" at bounding box center [320, 49] width 272 height 31
click at [435, 42] on button "Close" at bounding box center [437, 49] width 16 height 16
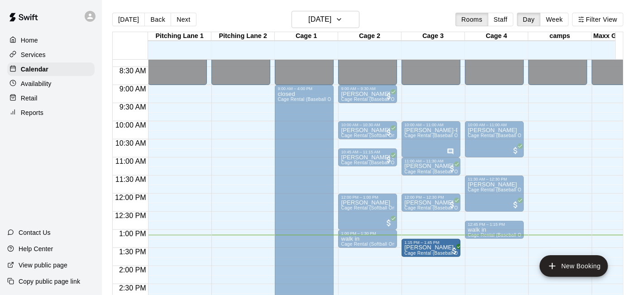
drag, startPoint x: 413, startPoint y: 238, endPoint x: 415, endPoint y: 247, distance: 9.2
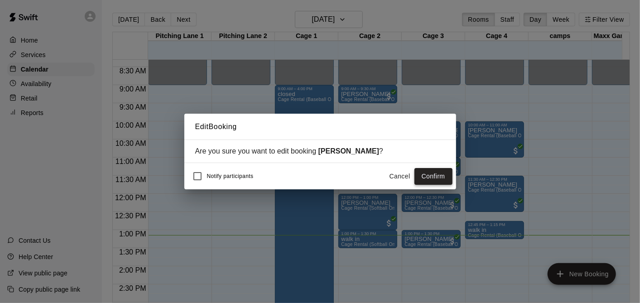
click at [429, 178] on button "Confirm" at bounding box center [434, 176] width 38 height 17
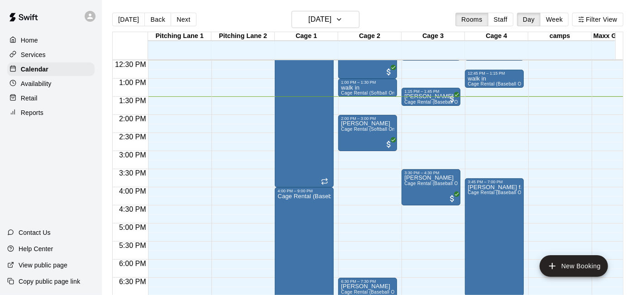
scroll to position [603, 0]
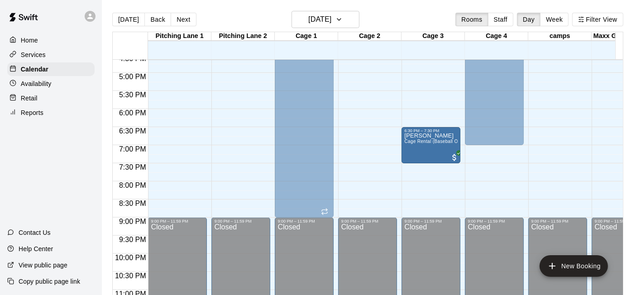
drag, startPoint x: 351, startPoint y: 146, endPoint x: 435, endPoint y: 149, distance: 83.9
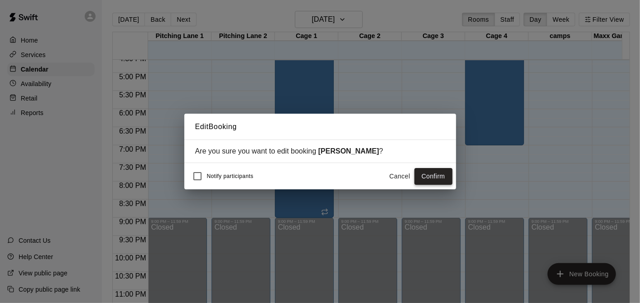
click at [424, 173] on button "Confirm" at bounding box center [434, 176] width 38 height 17
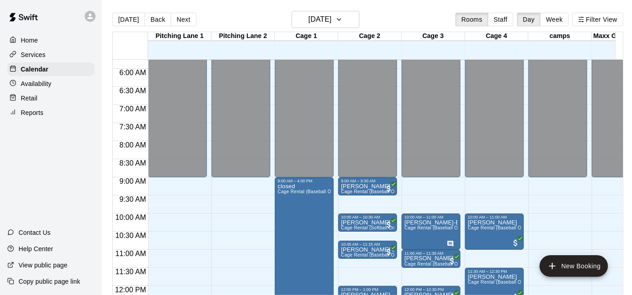
scroll to position [360, 0]
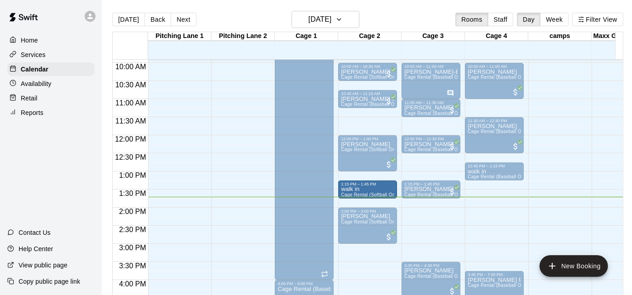
drag, startPoint x: 360, startPoint y: 181, endPoint x: 361, endPoint y: 194, distance: 12.7
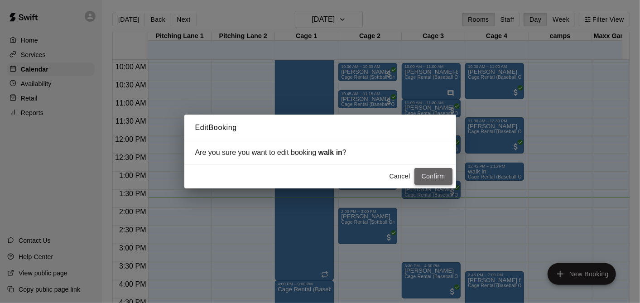
click at [435, 169] on button "Confirm" at bounding box center [434, 176] width 38 height 17
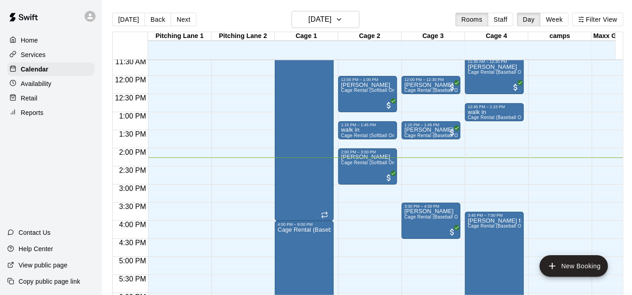
scroll to position [424, 0]
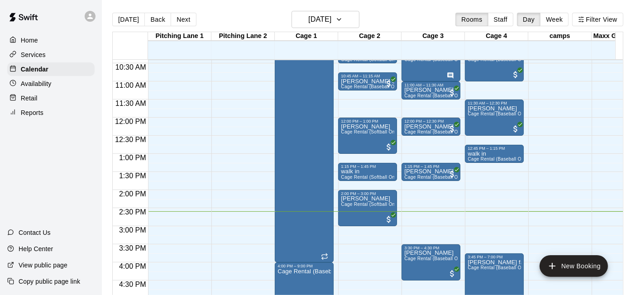
scroll to position [528, 0]
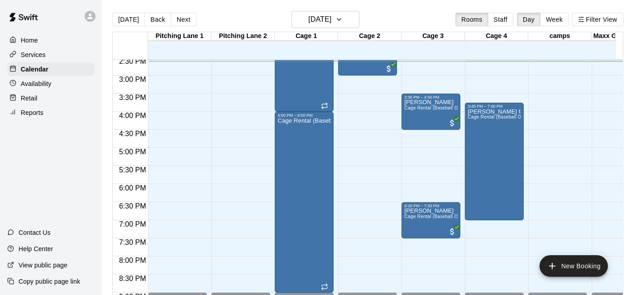
drag, startPoint x: 376, startPoint y: 160, endPoint x: 94, endPoint y: 169, distance: 282.4
click at [94, 169] on div "Home Services Calendar Availability Retail Reports Contact Us Help Center View …" at bounding box center [51, 147] width 102 height 295
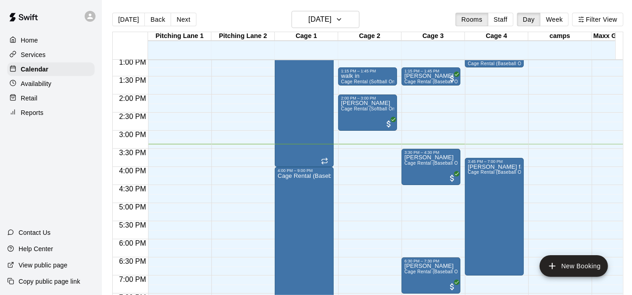
scroll to position [624, 0]
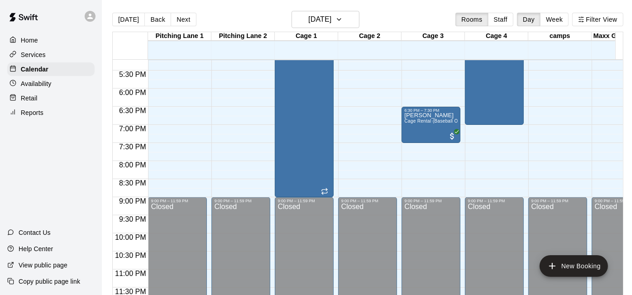
drag, startPoint x: 470, startPoint y: 243, endPoint x: 31, endPoint y: 155, distance: 448.2
click at [31, 155] on div "Home Services Calendar Availability Retail Reports Contact Us Help Center View …" at bounding box center [51, 147] width 102 height 295
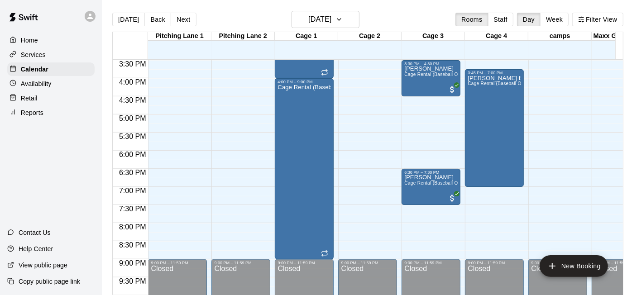
scroll to position [560, 0]
